Goal: Check status: Check status

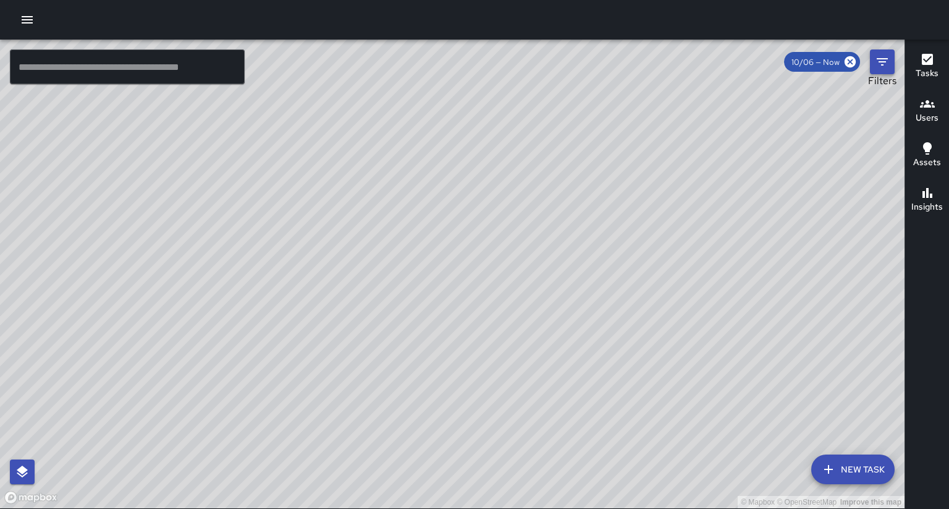
click at [882, 59] on icon "Filters" at bounding box center [882, 61] width 11 height 7
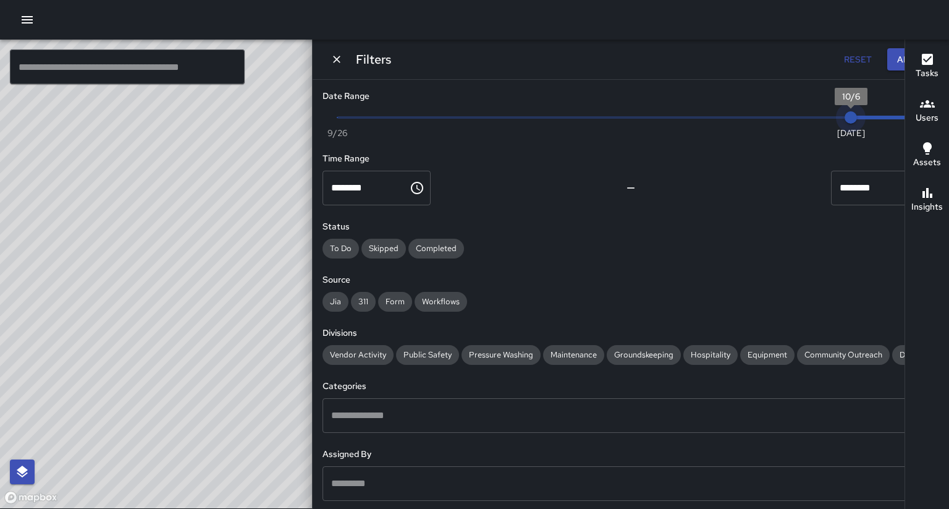
type input "*"
drag, startPoint x: 850, startPoint y: 111, endPoint x: 842, endPoint y: 112, distance: 8.1
click at [784, 113] on span "10/5" at bounding box center [778, 117] width 12 height 12
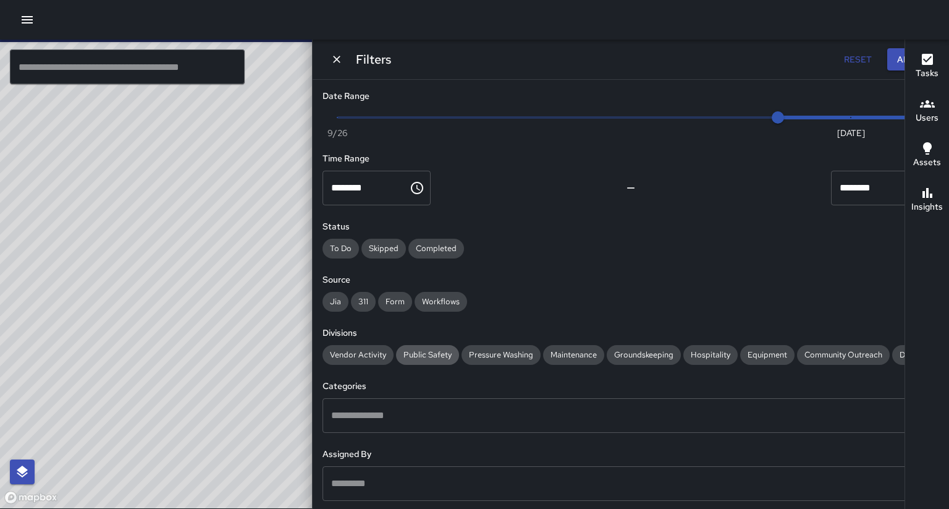
click at [459, 349] on span "Public Safety" at bounding box center [427, 354] width 63 height 11
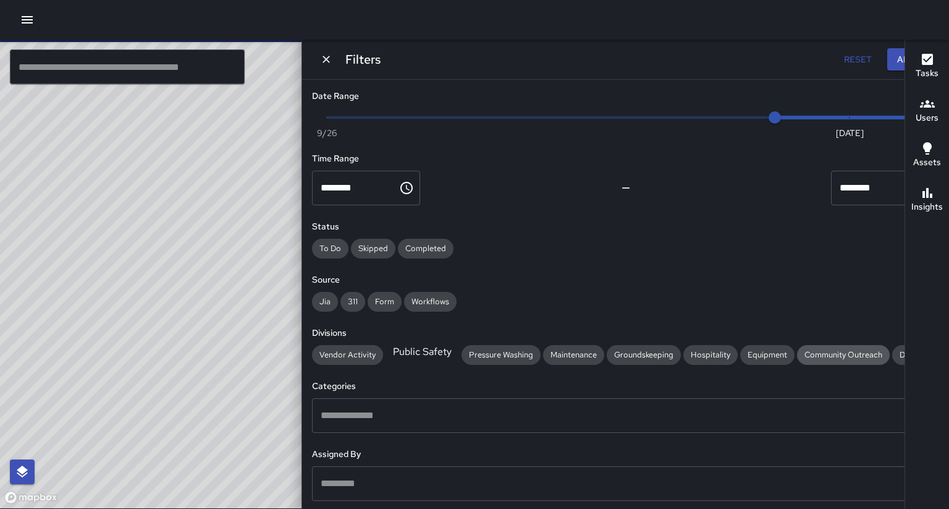
click at [797, 360] on span "Community Outreach" at bounding box center [843, 354] width 93 height 11
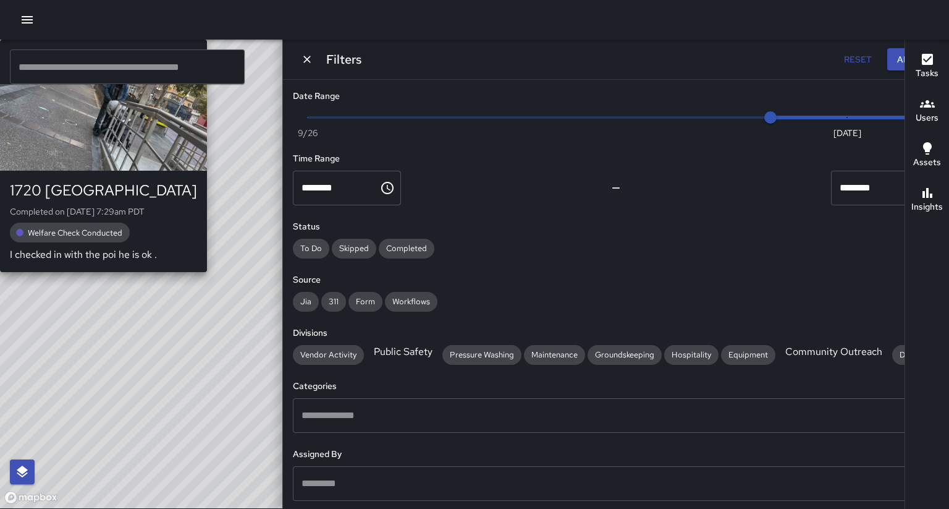
click at [207, 185] on div "M3 [PERSON_NAME] 3 1720 Broadway Completed on [DATE] 7:29am PDT Welfare Check C…" at bounding box center [103, 156] width 207 height 232
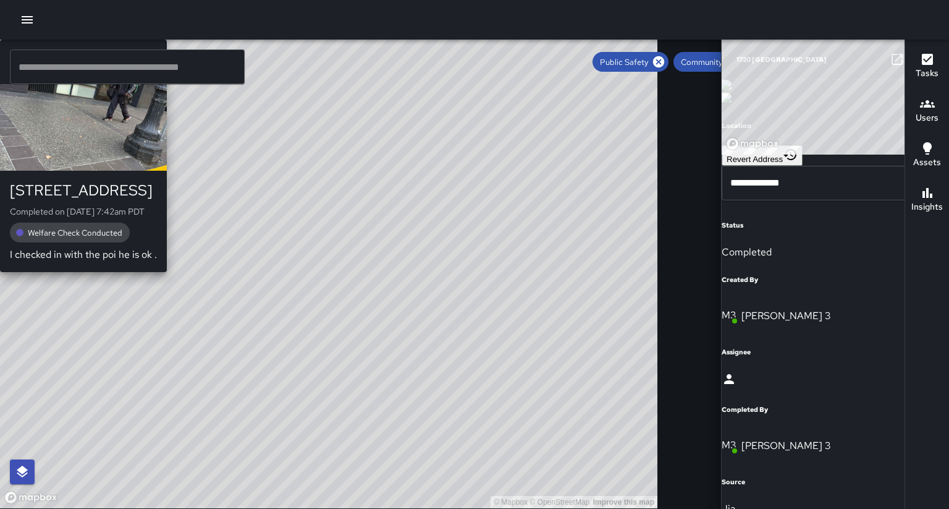
click at [250, 457] on div "© Mapbox © OpenStreetMap Improve this map M3 [PERSON_NAME] 3 1500 Broadway Comp…" at bounding box center [328, 274] width 657 height 468
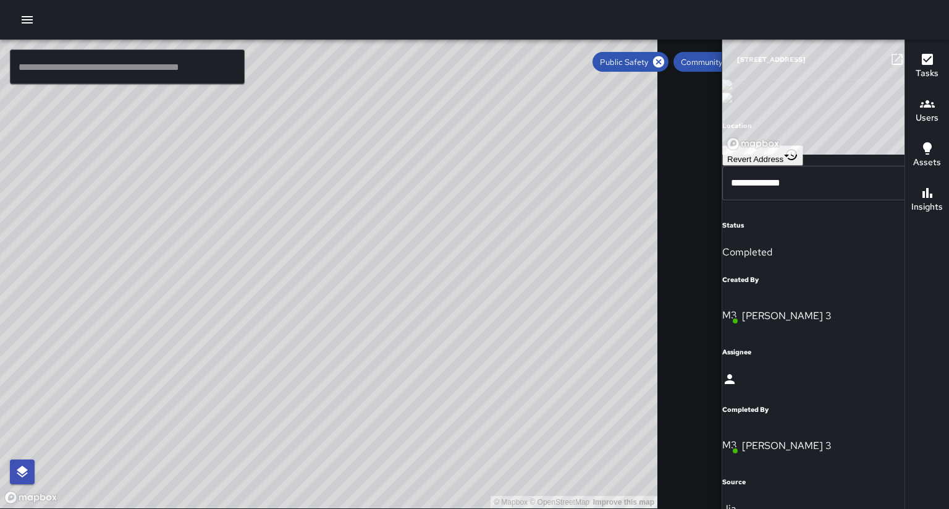
drag, startPoint x: 224, startPoint y: 454, endPoint x: 345, endPoint y: 310, distance: 188.1
click at [345, 310] on div "© Mapbox © OpenStreetMap Improve this map" at bounding box center [328, 274] width 657 height 468
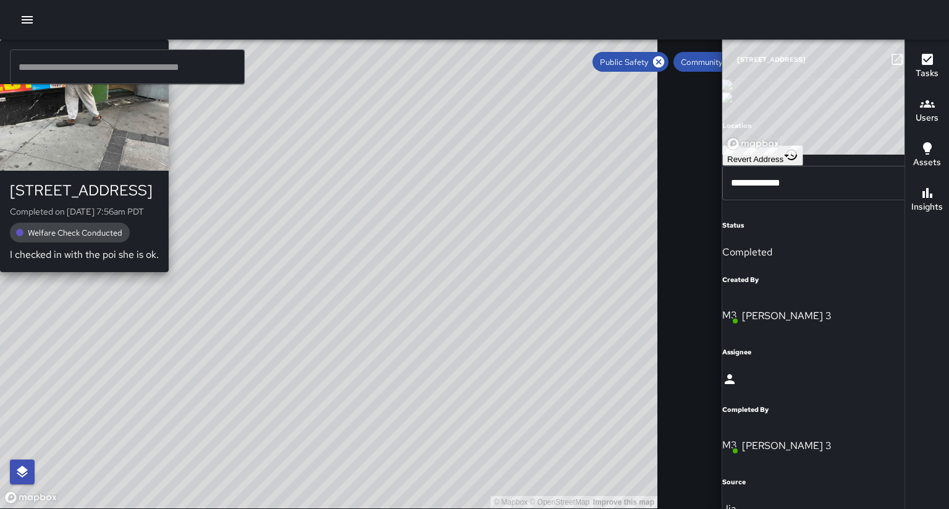
click at [336, 348] on div "© Mapbox © OpenStreetMap Improve this map M3 [PERSON_NAME] 3 [STREET_ADDRESS] C…" at bounding box center [328, 274] width 657 height 468
type input "**********"
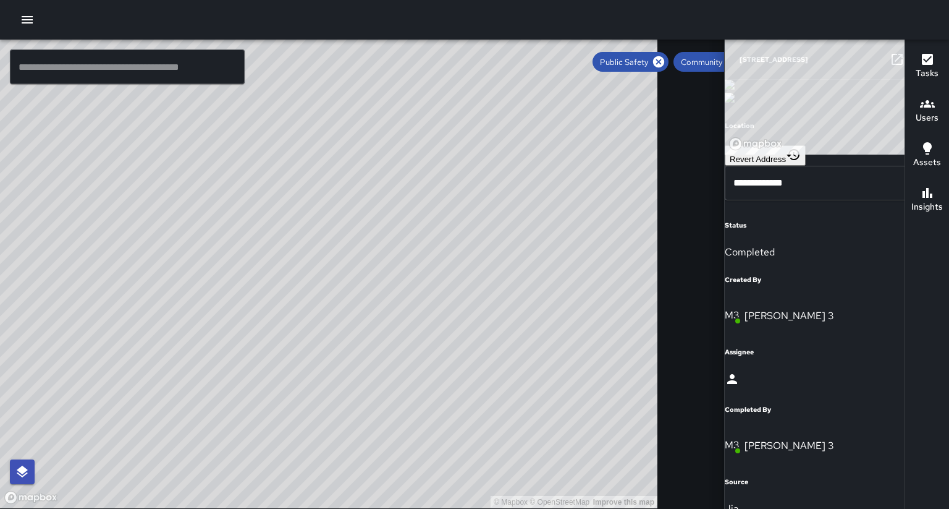
click at [918, 60] on icon "button" at bounding box center [922, 59] width 9 height 9
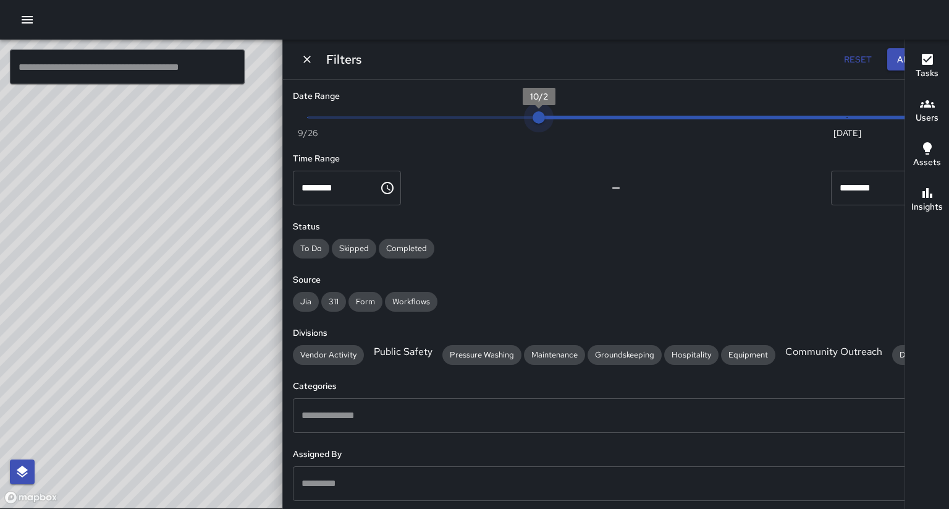
type input "*"
drag, startPoint x: 832, startPoint y: 114, endPoint x: 788, endPoint y: 117, distance: 43.4
click at [622, 118] on span "10/3" at bounding box center [616, 117] width 12 height 12
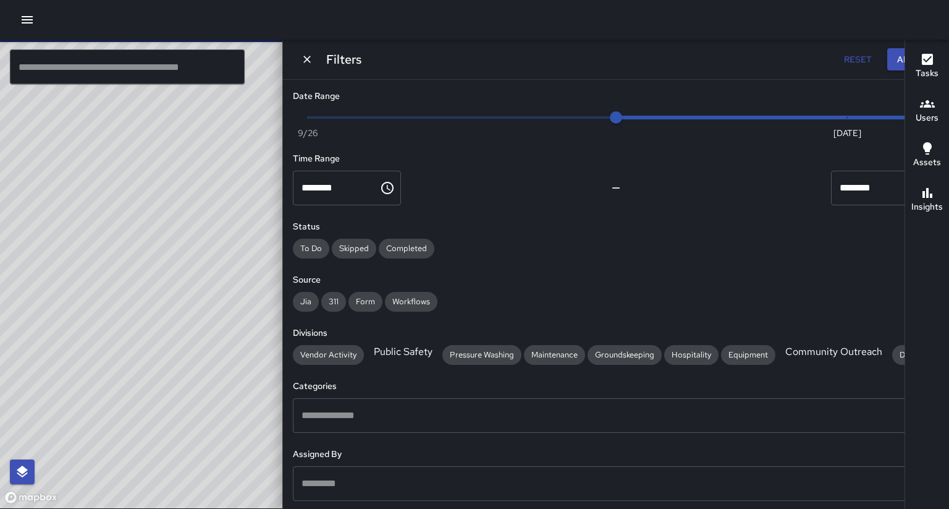
drag, startPoint x: 548, startPoint y: 212, endPoint x: 368, endPoint y: 327, distance: 213.4
click at [368, 327] on div "© Mapbox © OpenStreetMap Improve this map" at bounding box center [328, 274] width 657 height 468
drag, startPoint x: 450, startPoint y: 117, endPoint x: 436, endPoint y: 124, distance: 15.2
click at [438, 175] on div "© Mapbox © OpenStreetMap Improve this map" at bounding box center [328, 274] width 657 height 468
drag, startPoint x: 334, startPoint y: 287, endPoint x: 306, endPoint y: 353, distance: 72.3
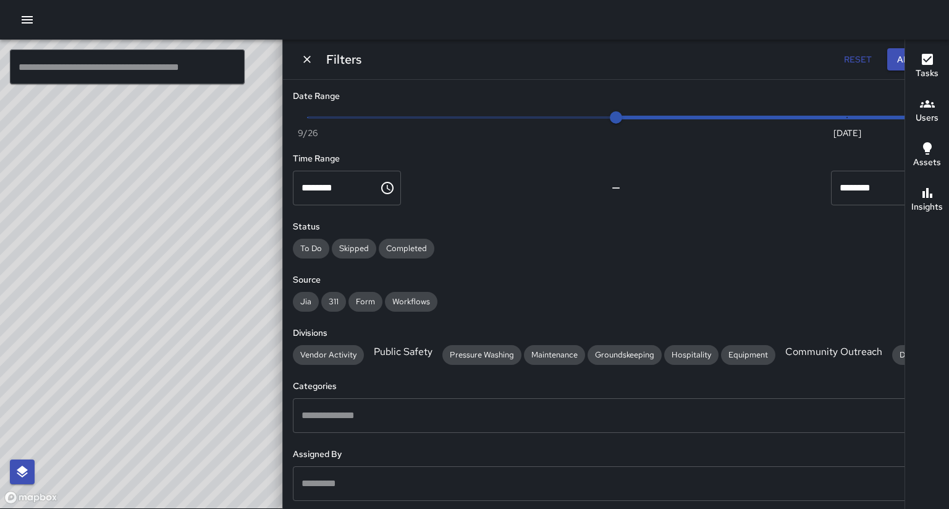
click at [284, 368] on div "© Mapbox © OpenStreetMap Improve this map" at bounding box center [328, 274] width 657 height 468
drag, startPoint x: 481, startPoint y: 247, endPoint x: 285, endPoint y: 327, distance: 210.9
click at [254, 359] on div "© Mapbox © OpenStreetMap Improve this map" at bounding box center [328, 274] width 657 height 468
drag, startPoint x: 340, startPoint y: 252, endPoint x: 358, endPoint y: 336, distance: 85.9
click at [285, 420] on div "© Mapbox © OpenStreetMap Improve this map" at bounding box center [328, 274] width 657 height 468
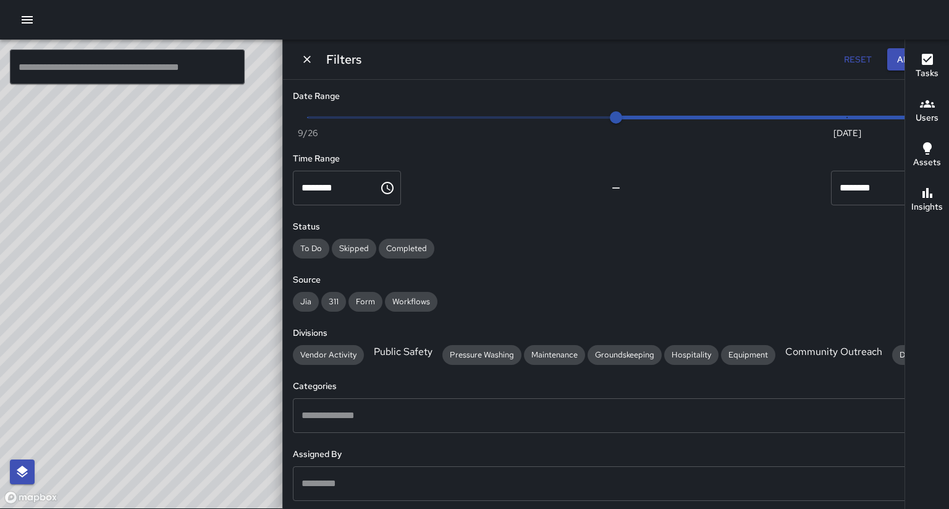
drag, startPoint x: 552, startPoint y: 215, endPoint x: 505, endPoint y: 268, distance: 70.0
click at [494, 286] on div "© Mapbox © OpenStreetMap Improve this map" at bounding box center [328, 274] width 657 height 468
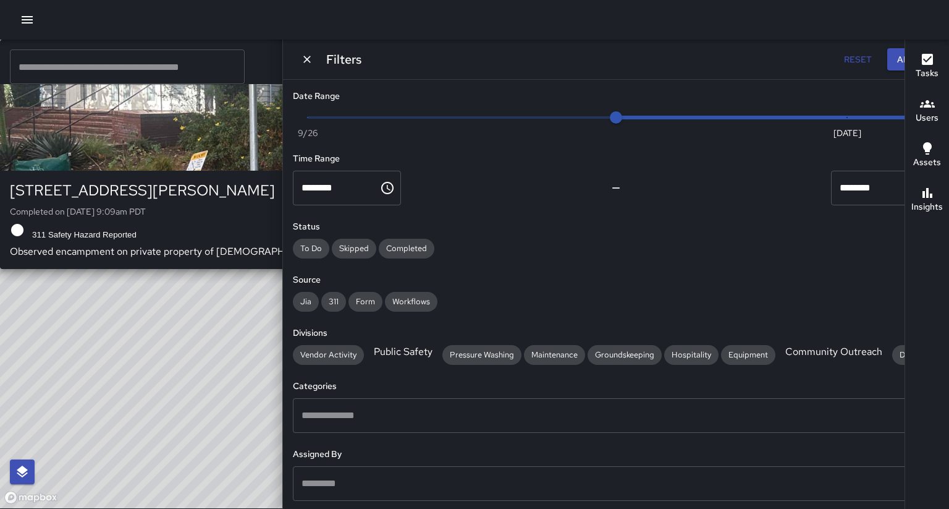
click at [454, 257] on div "© Mapbox © OpenStreetMap Improve this map DC Dispatch Center [STREET_ADDRESS][P…" at bounding box center [328, 274] width 657 height 468
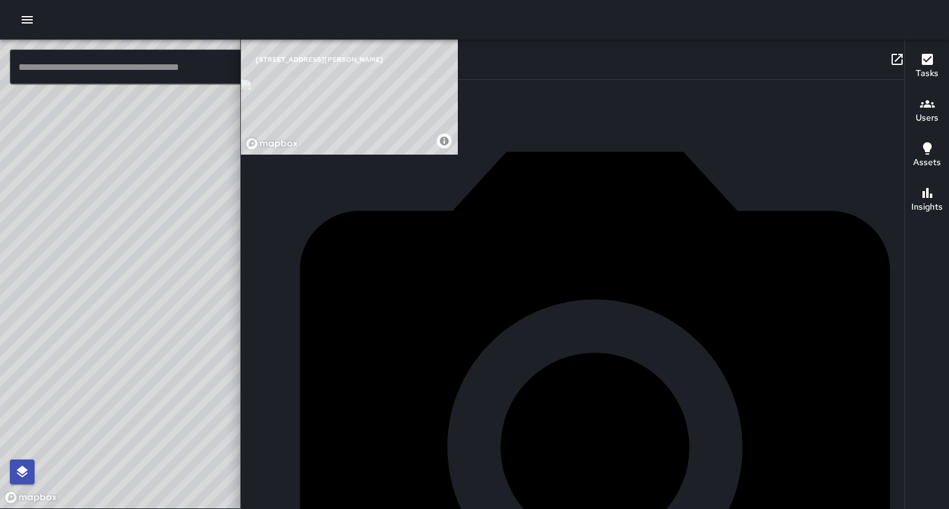
click at [412, 197] on div "© Mapbox © OpenStreetMap Improve this map S4 Sierra [GEOGRAPHIC_DATA][STREET_AD…" at bounding box center [328, 274] width 657 height 468
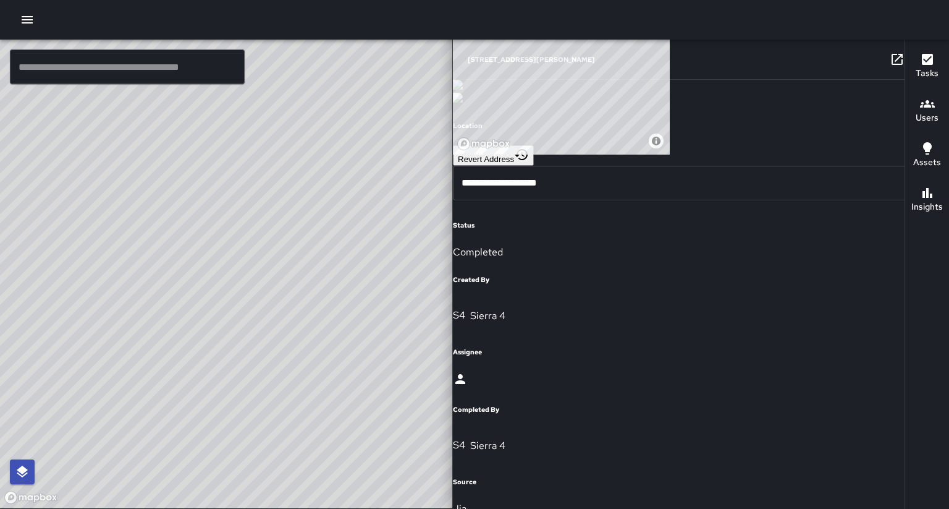
click at [892, 64] on icon at bounding box center [897, 59] width 11 height 11
click at [411, 233] on div "© Mapbox © OpenStreetMap Improve this map" at bounding box center [328, 274] width 657 height 468
click at [410, 232] on div "© Mapbox © OpenStreetMap Improve this map S4 [GEOGRAPHIC_DATA][STREET_ADDRESS] …" at bounding box center [328, 274] width 657 height 468
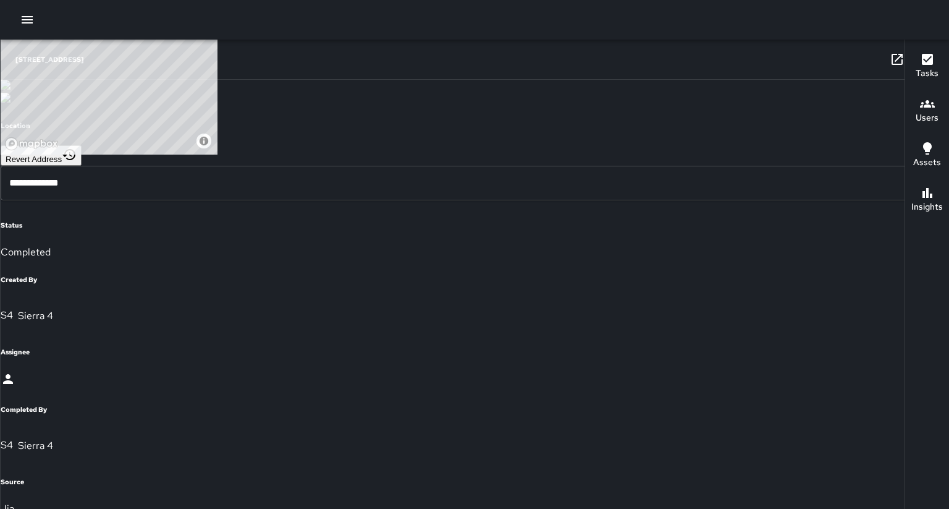
click at [890, 59] on icon at bounding box center [897, 59] width 15 height 15
click at [388, 308] on div "© Mapbox © OpenStreetMap Improve this map O1 Oscar [STREET_ADDRESS] Completed o…" at bounding box center [328, 274] width 657 height 468
type input "**********"
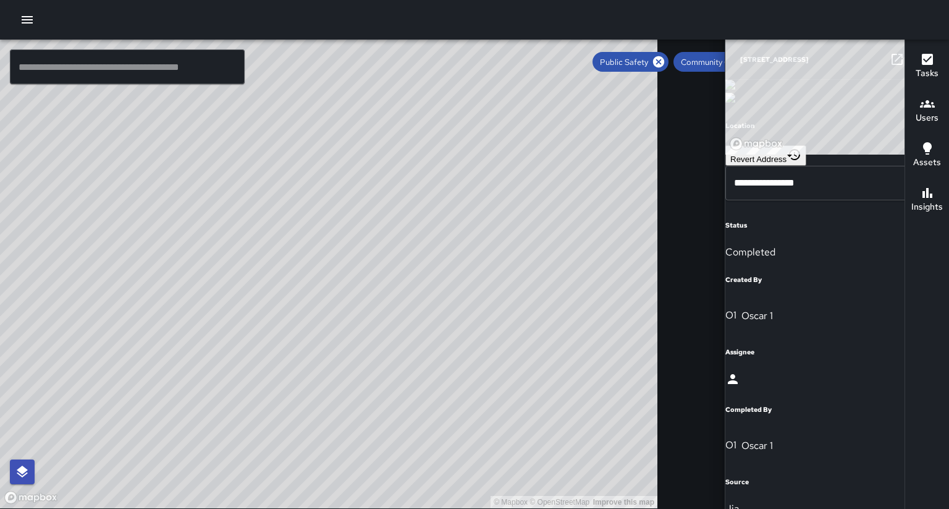
drag, startPoint x: 281, startPoint y: 369, endPoint x: 332, endPoint y: 304, distance: 83.1
click at [332, 304] on div "© Mapbox © OpenStreetMap Improve this map" at bounding box center [328, 274] width 657 height 468
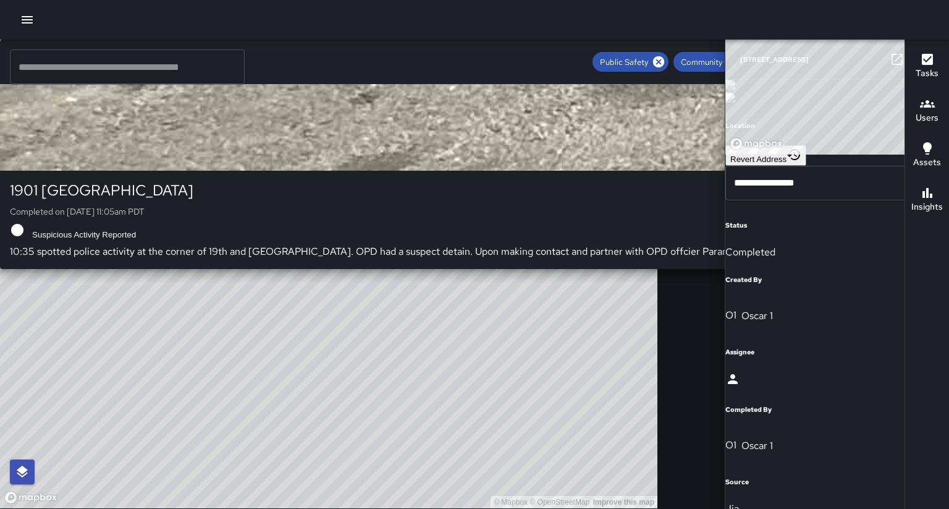
click at [179, 371] on div "© Mapbox © OpenStreetMap Improve this map S2 Sierra 2 [STREET_ADDRESS] Complete…" at bounding box center [328, 274] width 657 height 468
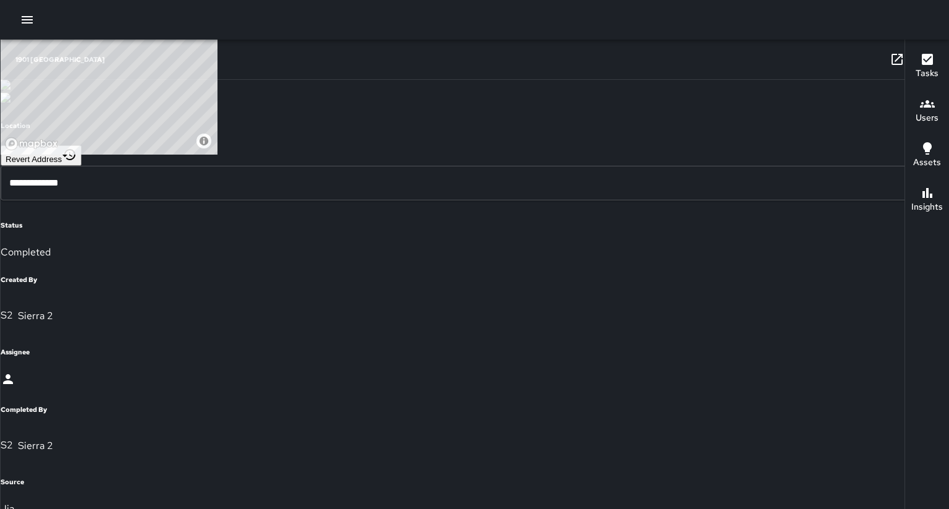
click at [892, 63] on icon at bounding box center [897, 59] width 11 height 11
click at [478, 23] on div at bounding box center [474, 20] width 949 height 40
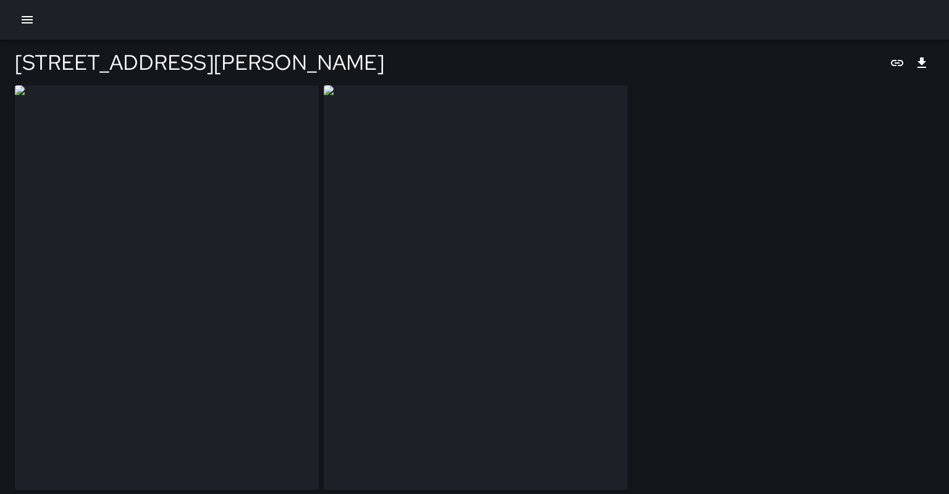
type input "**********"
